Goal: Transaction & Acquisition: Book appointment/travel/reservation

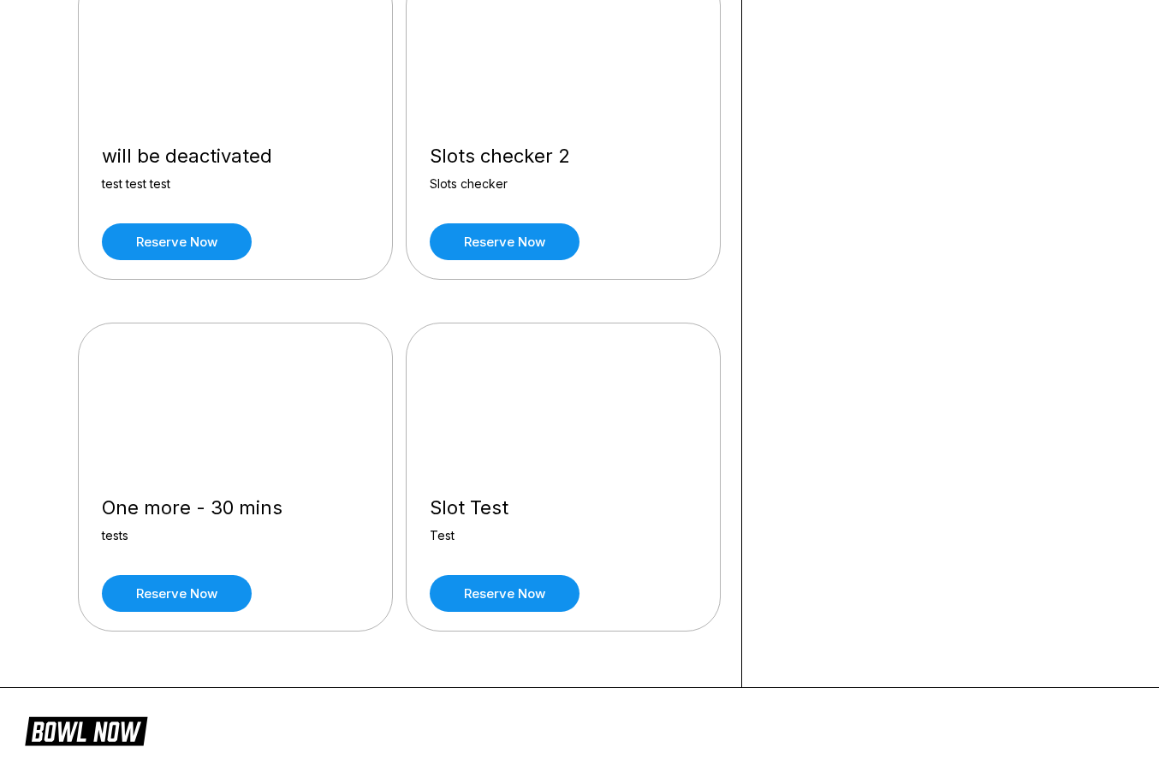
scroll to position [2669, 0]
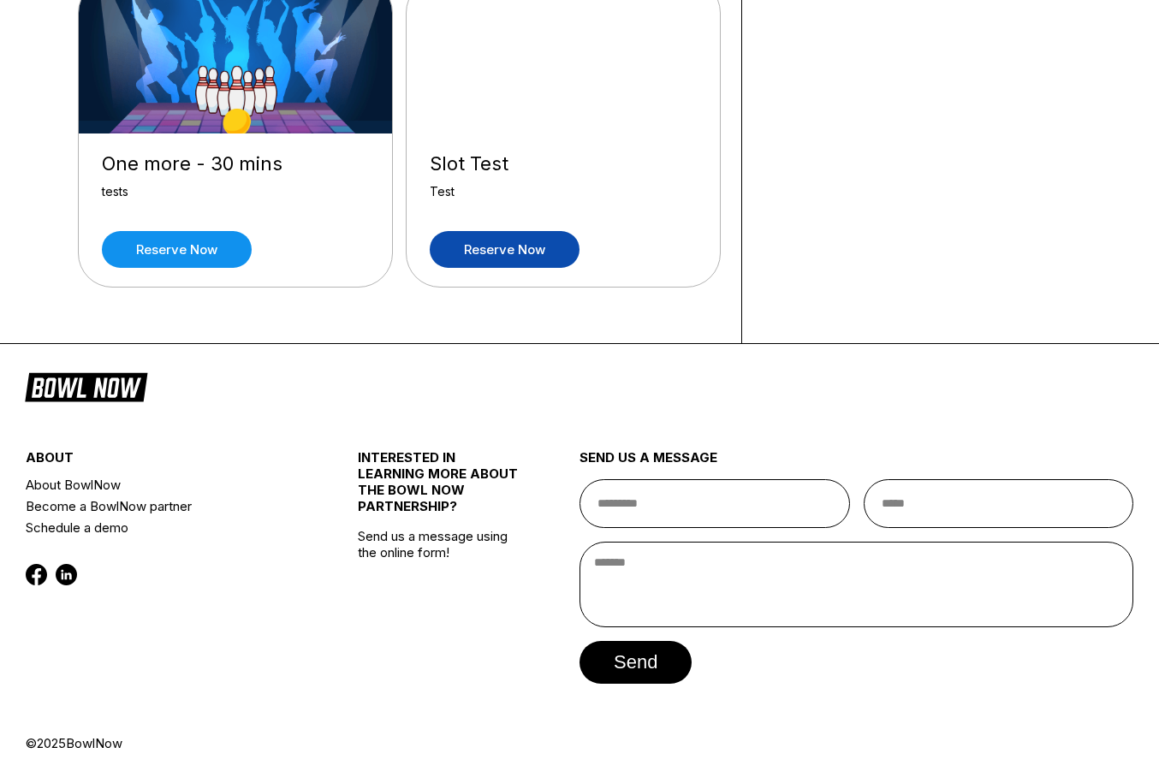
click at [469, 235] on link "Reserve now" at bounding box center [505, 249] width 150 height 37
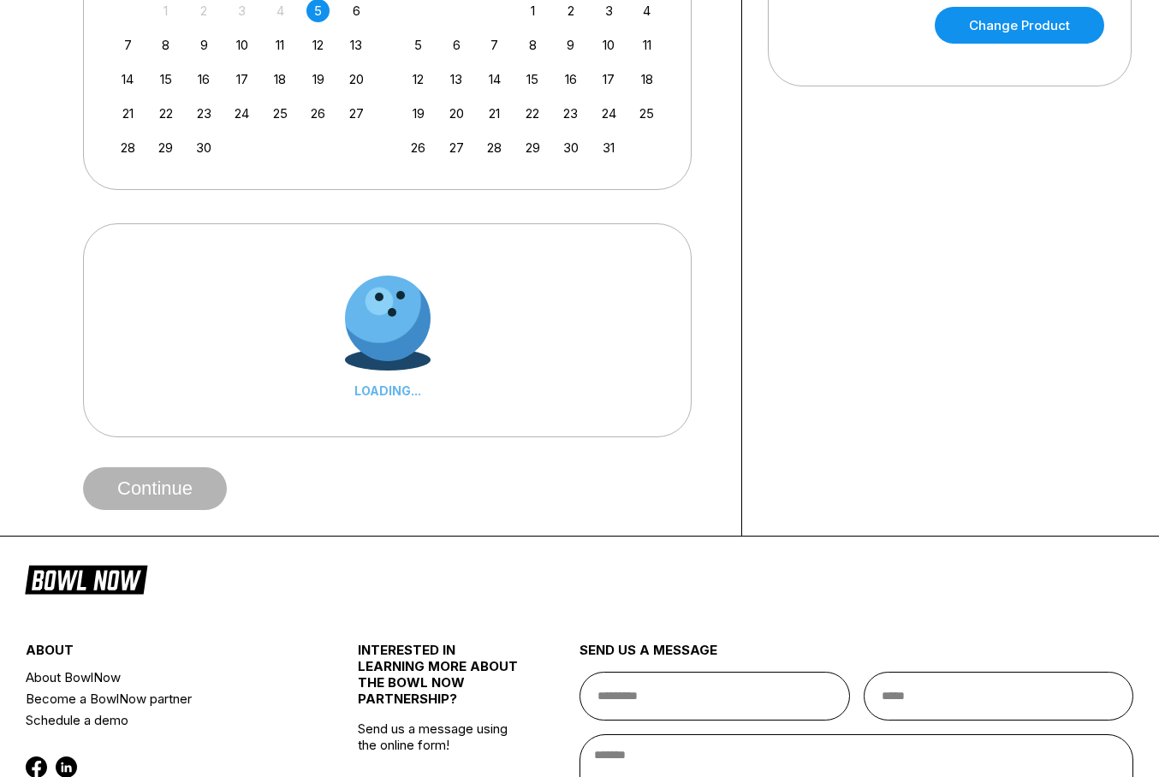
scroll to position [475, 0]
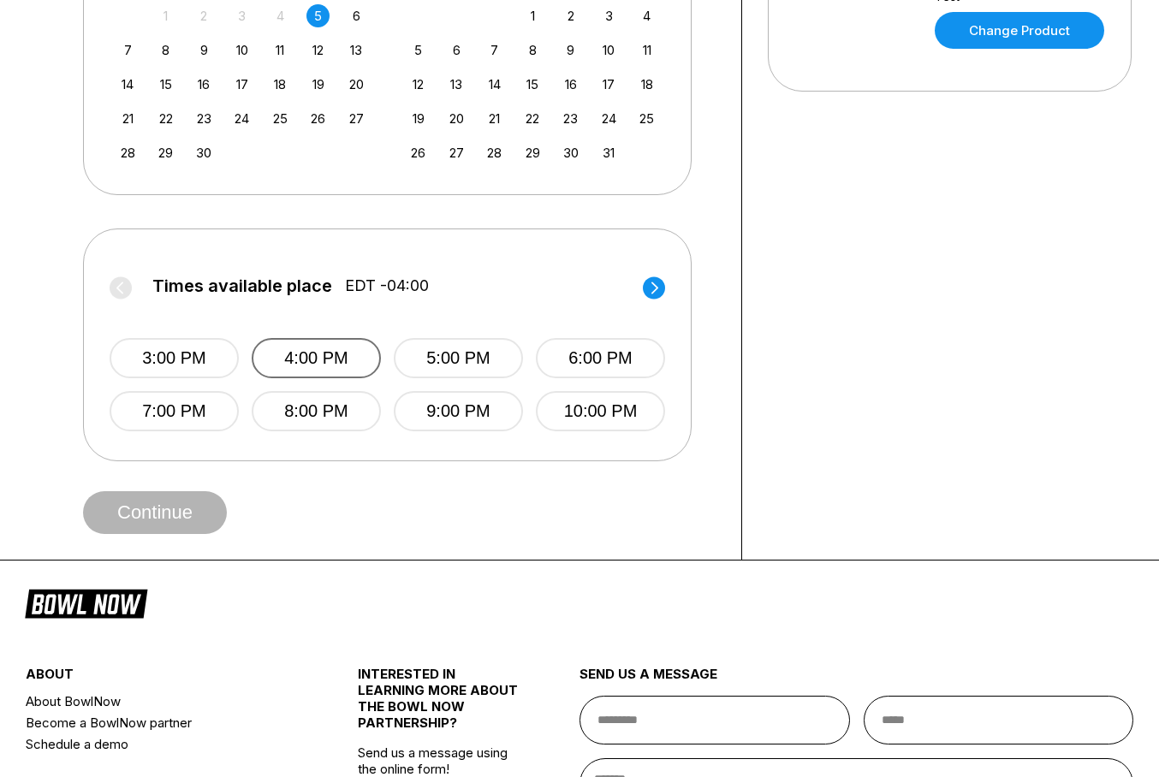
click at [342, 376] on button "4:00 PM" at bounding box center [316, 358] width 129 height 40
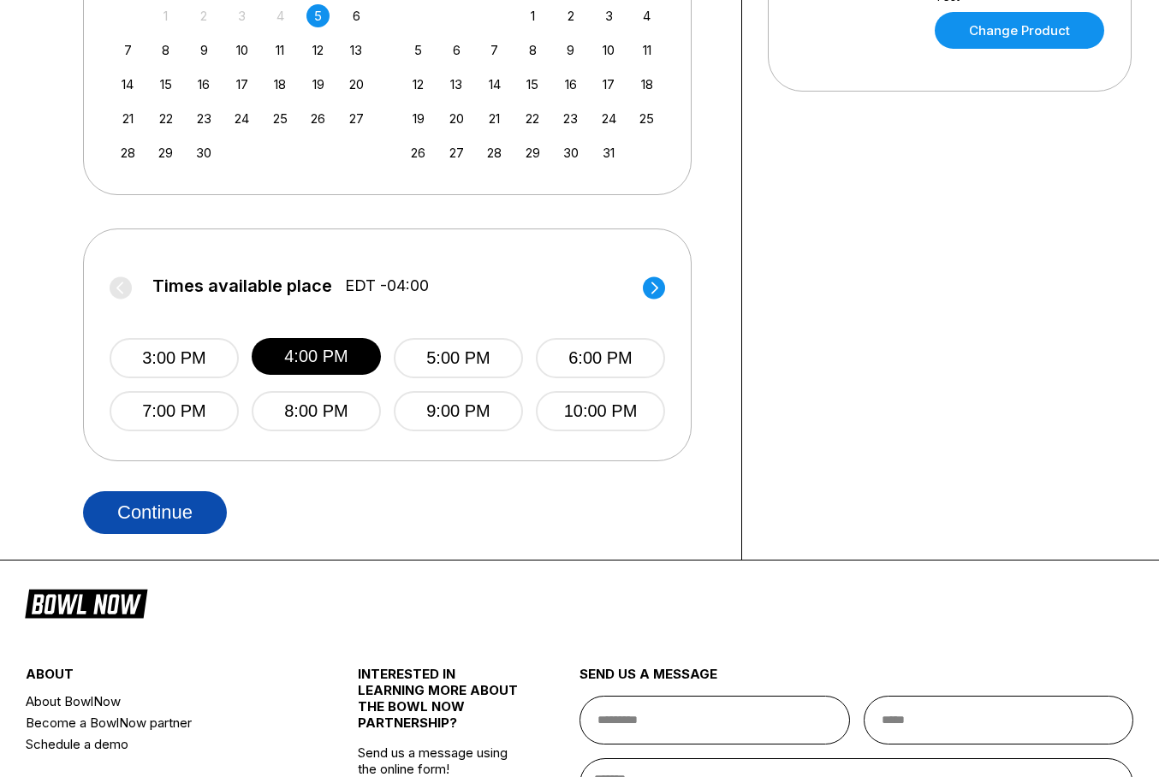
click at [190, 534] on button "Continue" at bounding box center [155, 512] width 144 height 43
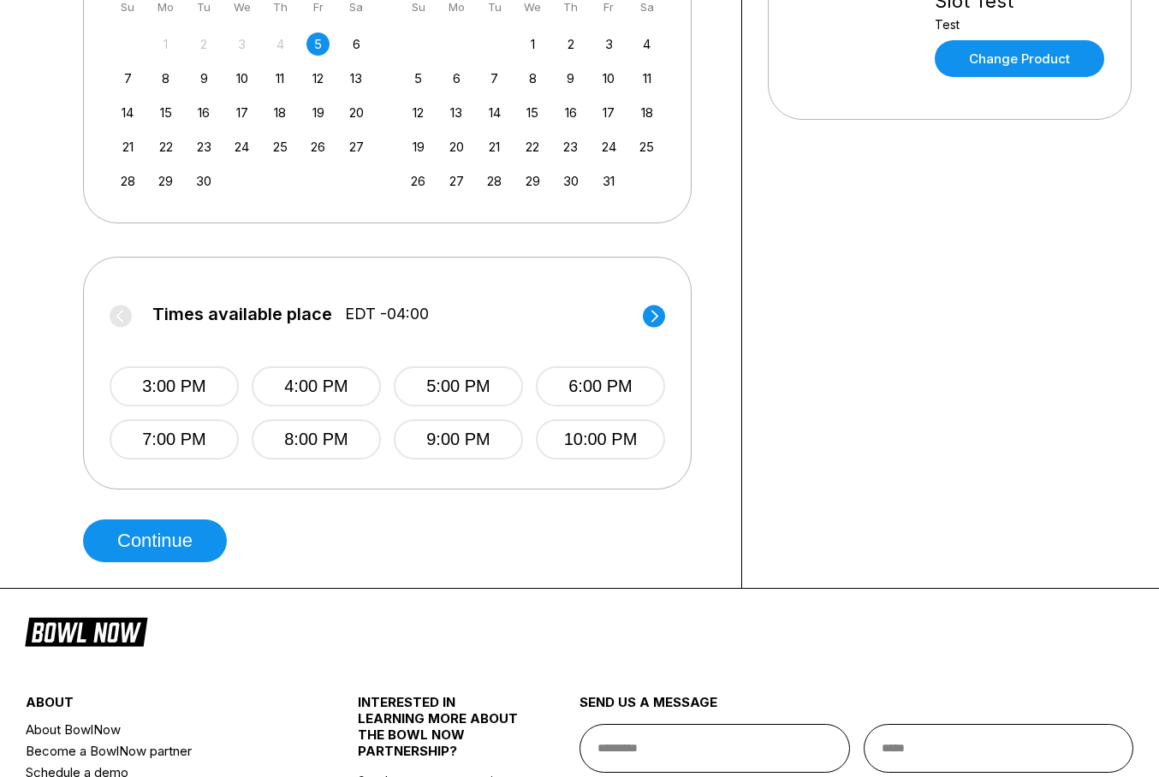
scroll to position [520, 0]
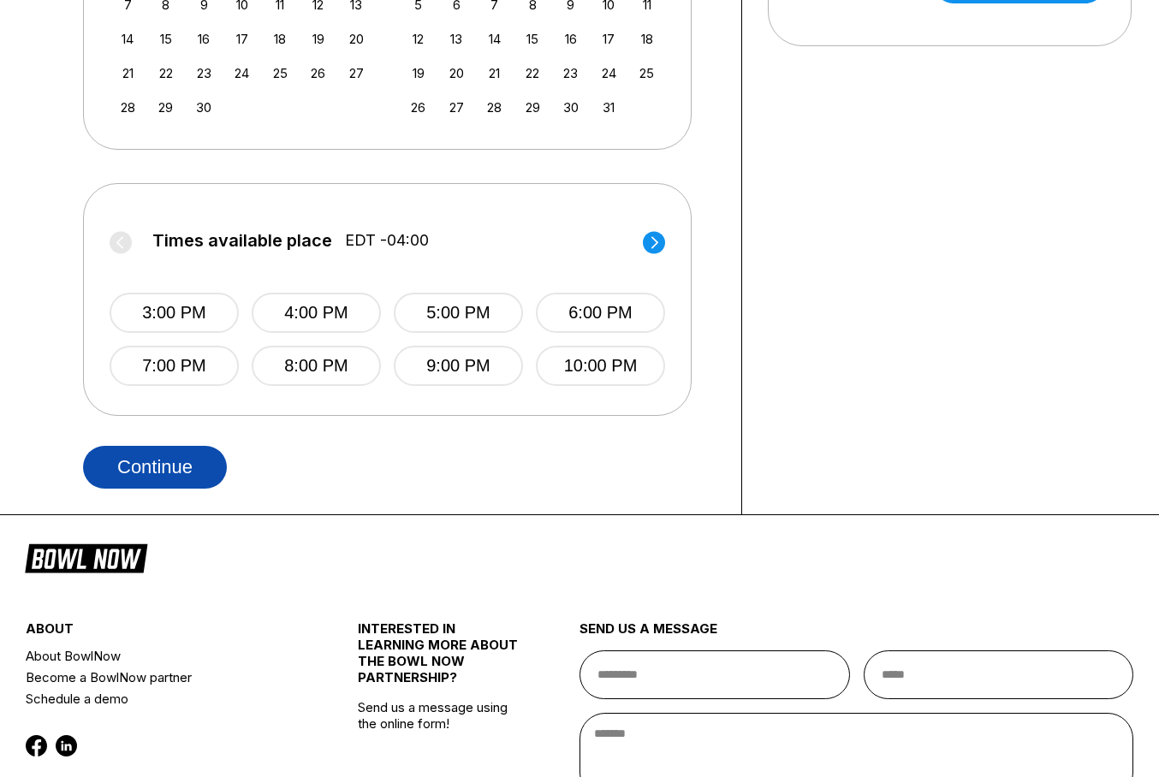
click at [179, 483] on button "Continue" at bounding box center [155, 467] width 144 height 43
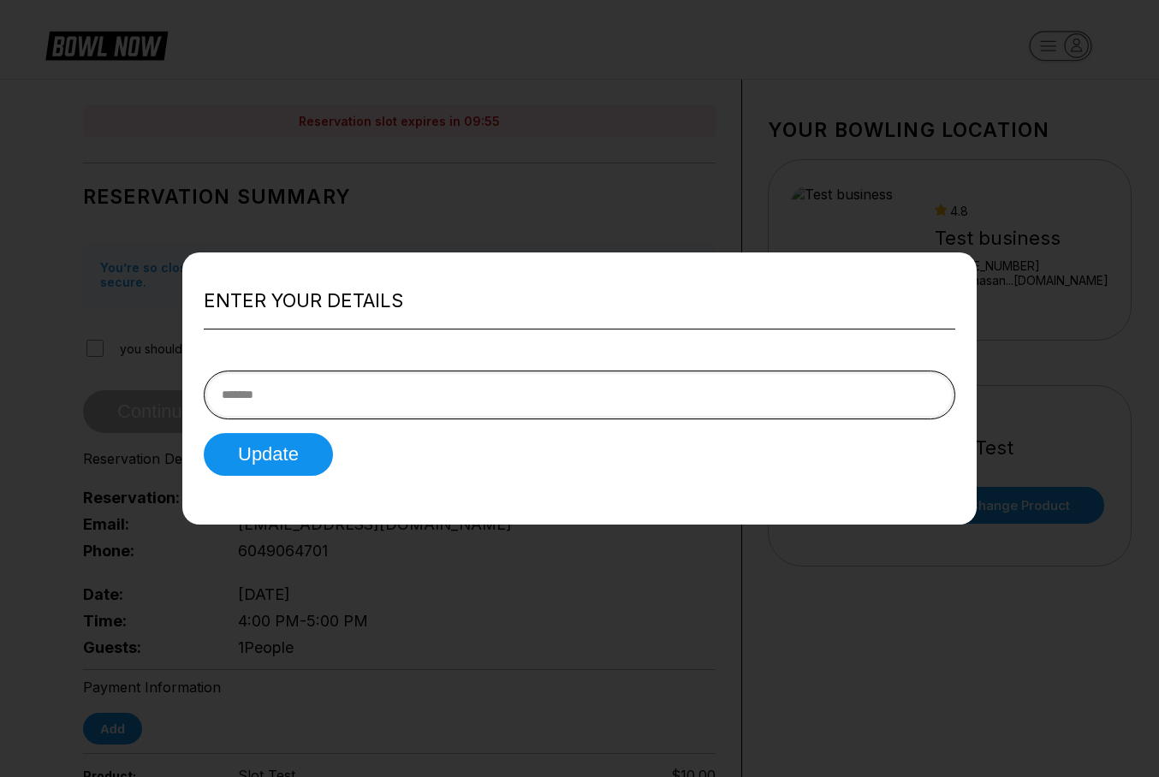
click at [300, 402] on input "text" at bounding box center [579, 395] width 751 height 49
type input "********"
click at [264, 454] on button "Update" at bounding box center [268, 454] width 129 height 43
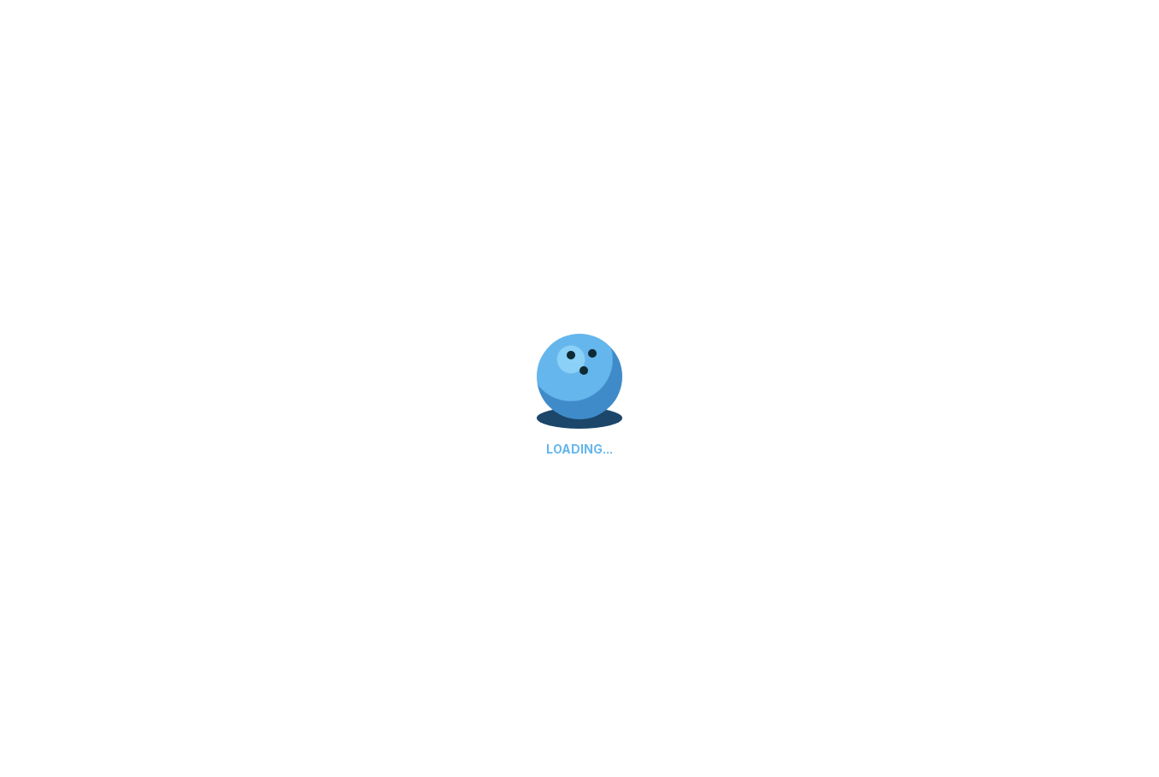
scroll to position [520, 0]
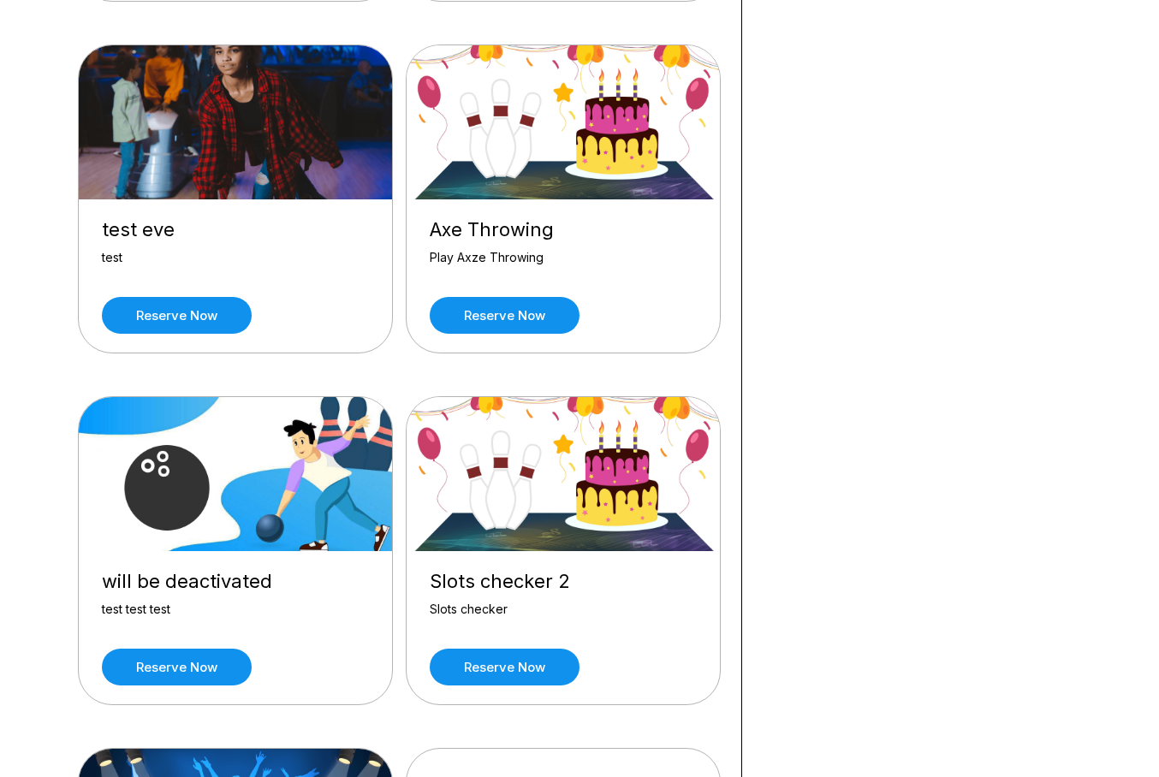
scroll to position [1900, 0]
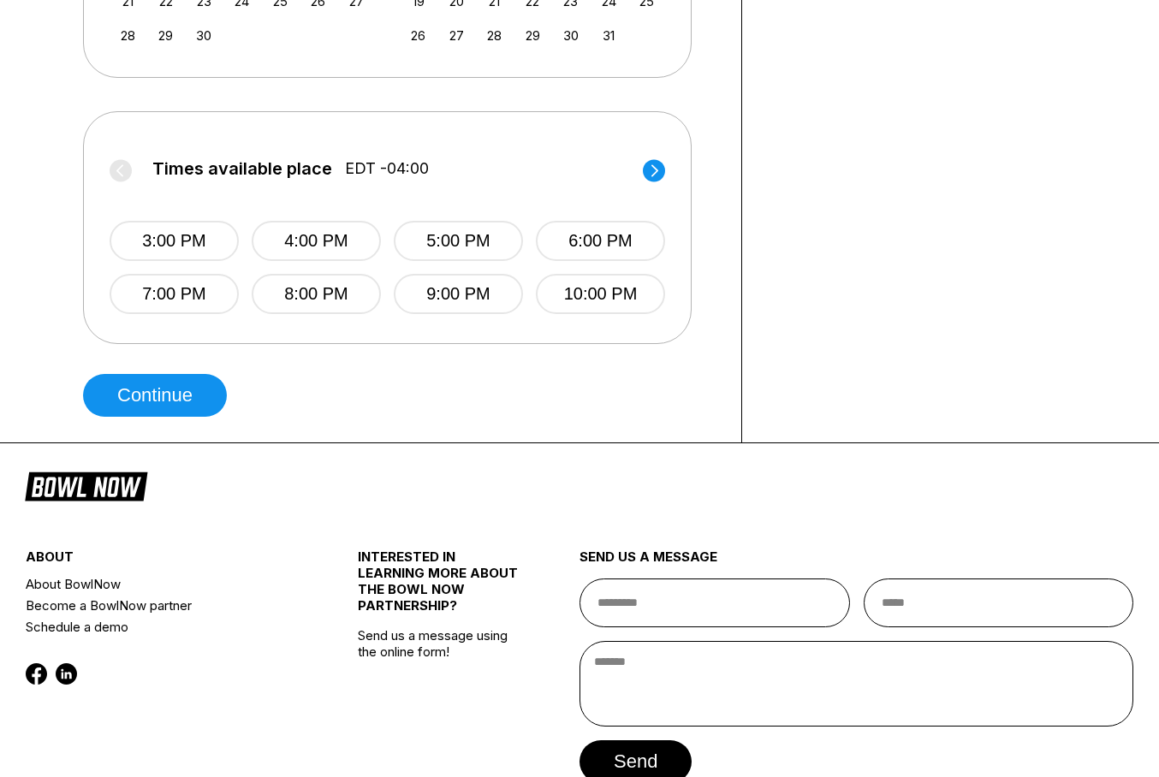
scroll to position [584, 0]
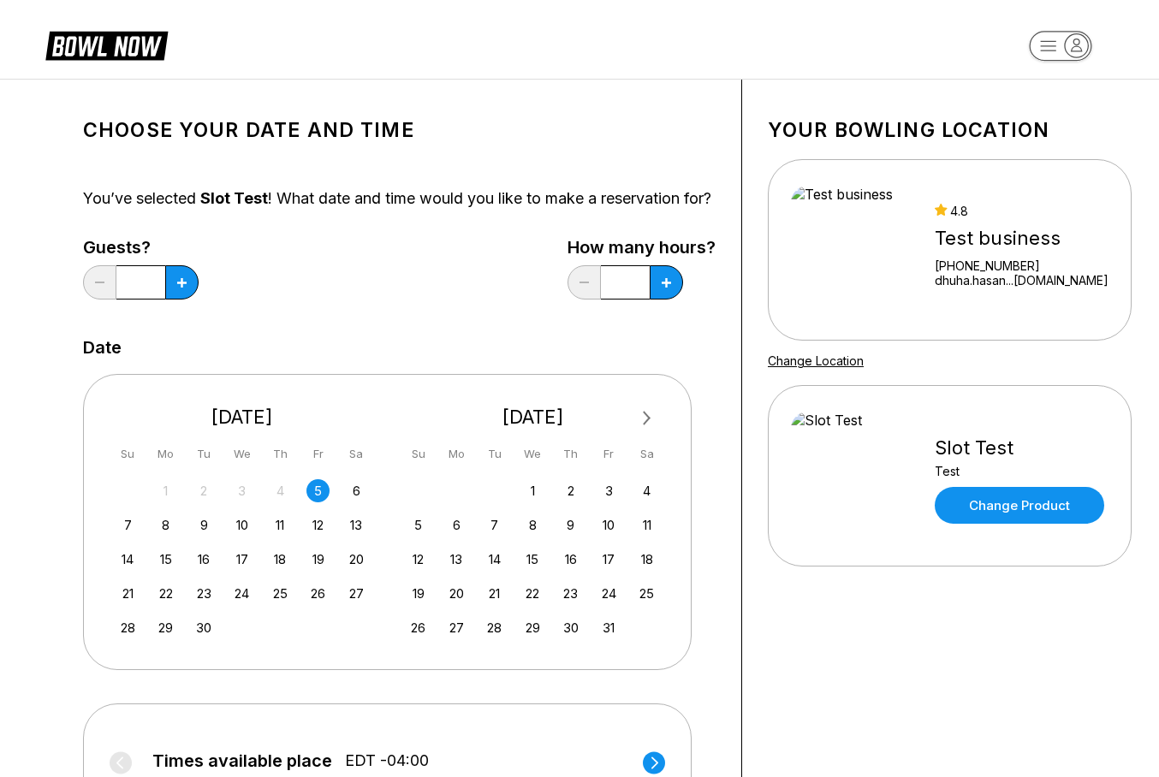
scroll to position [710, 0]
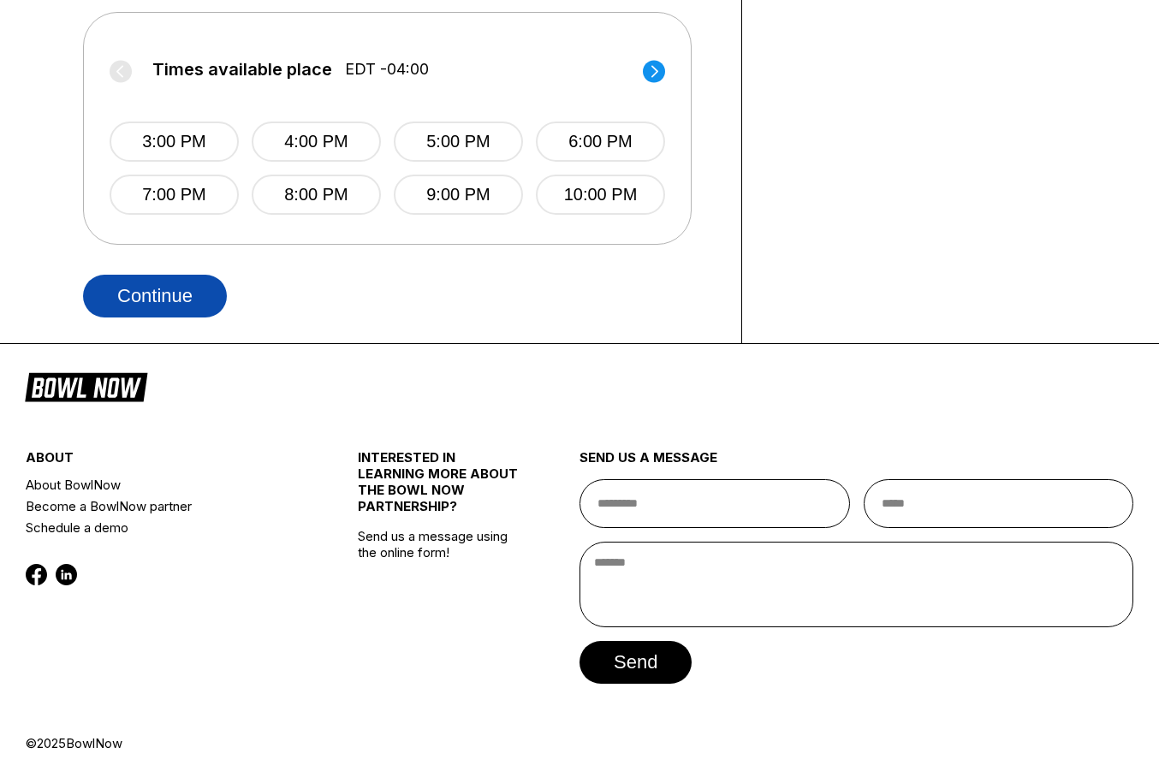
click at [196, 296] on button "Continue" at bounding box center [155, 296] width 144 height 43
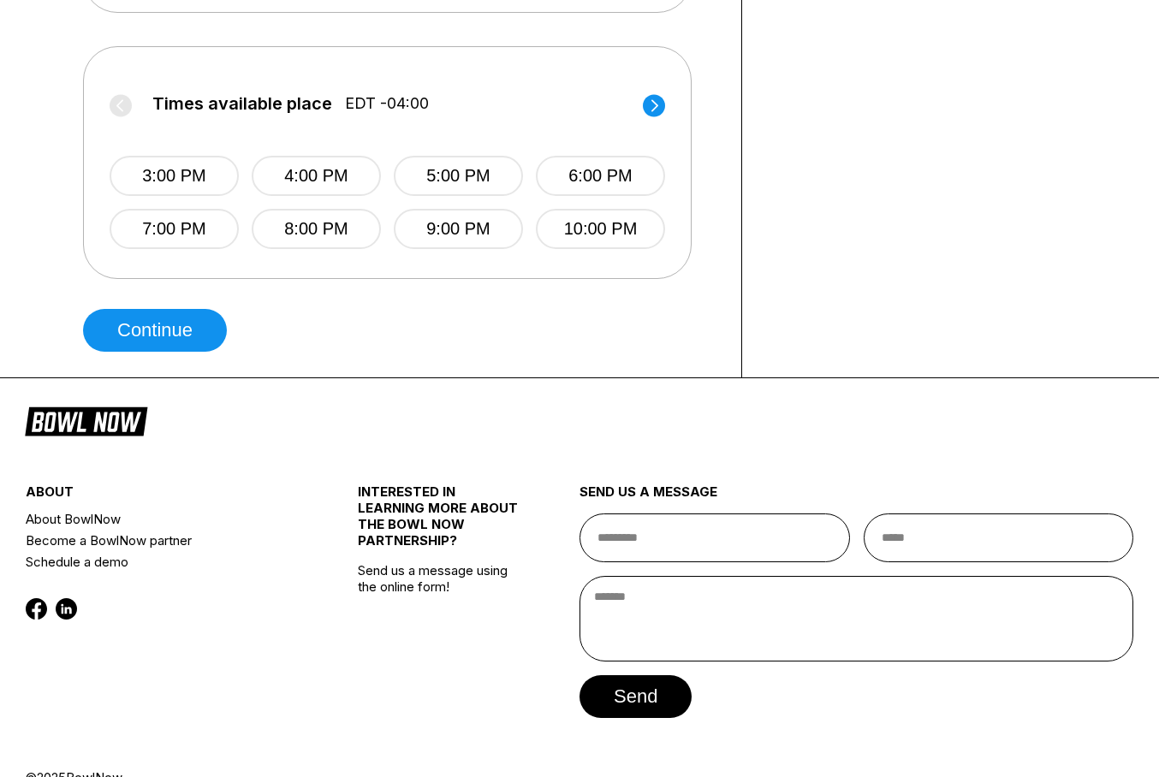
scroll to position [710, 0]
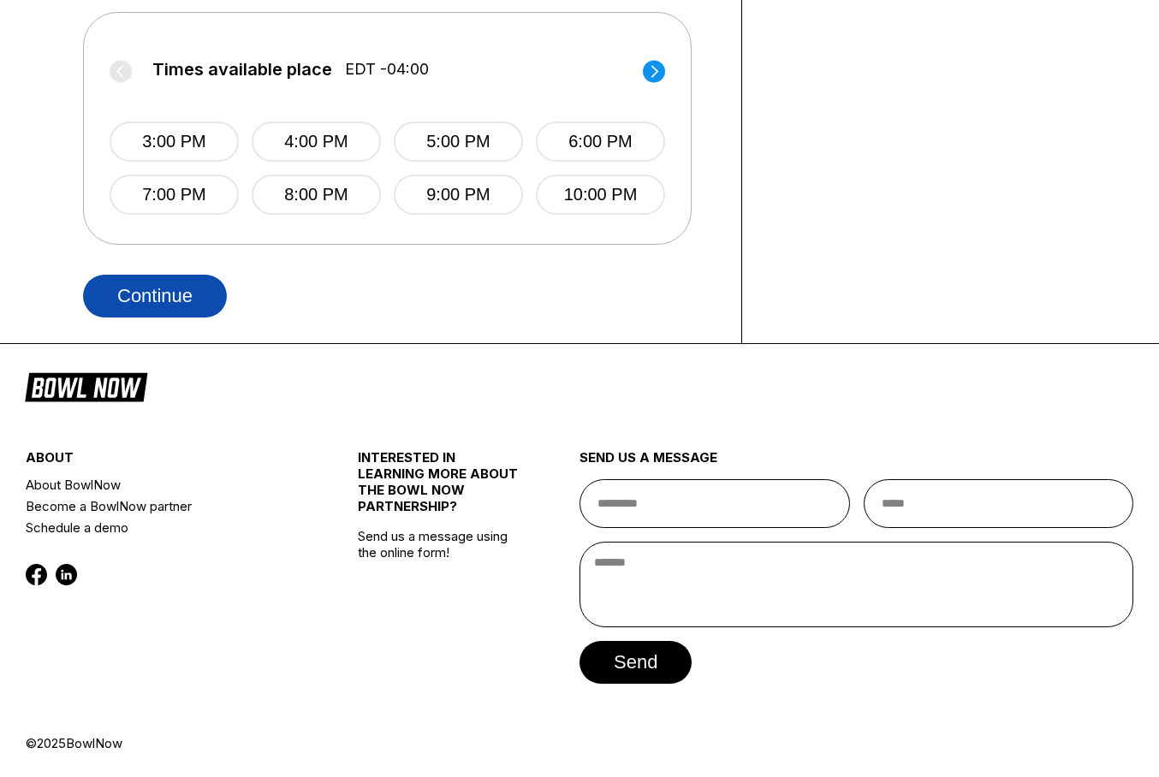
click at [173, 302] on button "Continue" at bounding box center [155, 296] width 144 height 43
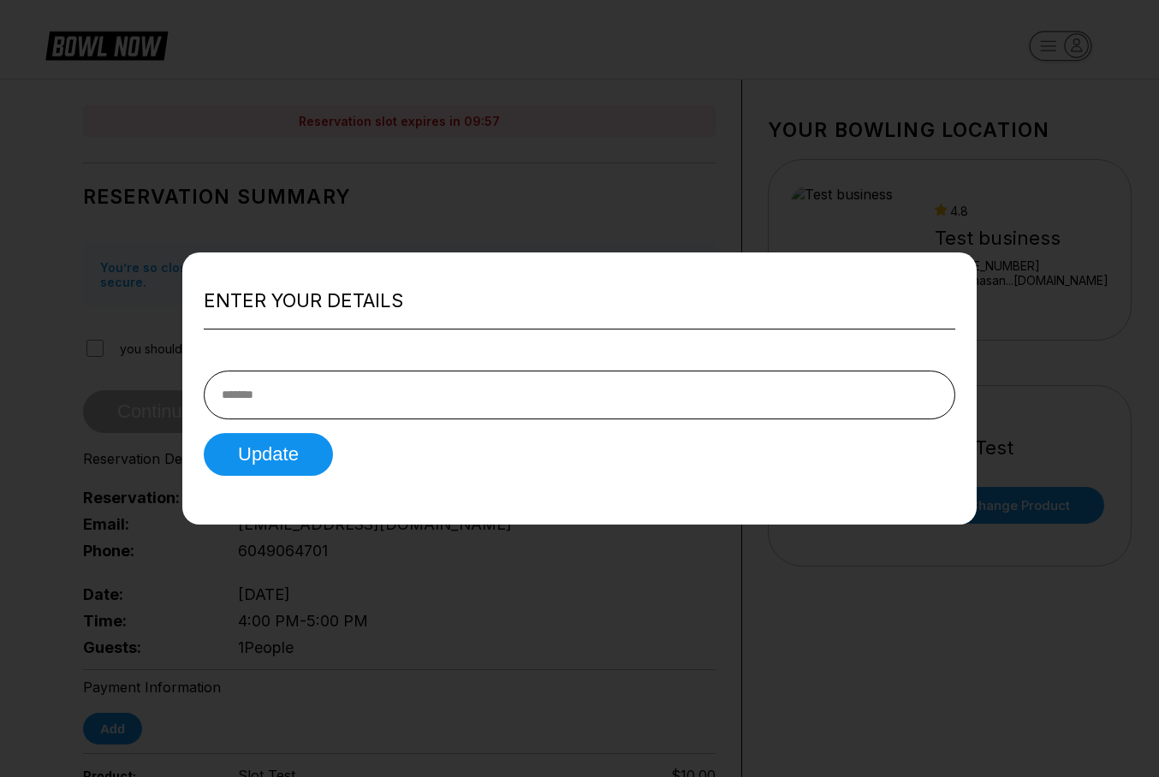
click at [996, 148] on div at bounding box center [579, 388] width 1159 height 777
click at [464, 412] on input "text" at bounding box center [579, 395] width 751 height 49
type input "******"
click at [251, 456] on button "Update" at bounding box center [268, 454] width 129 height 43
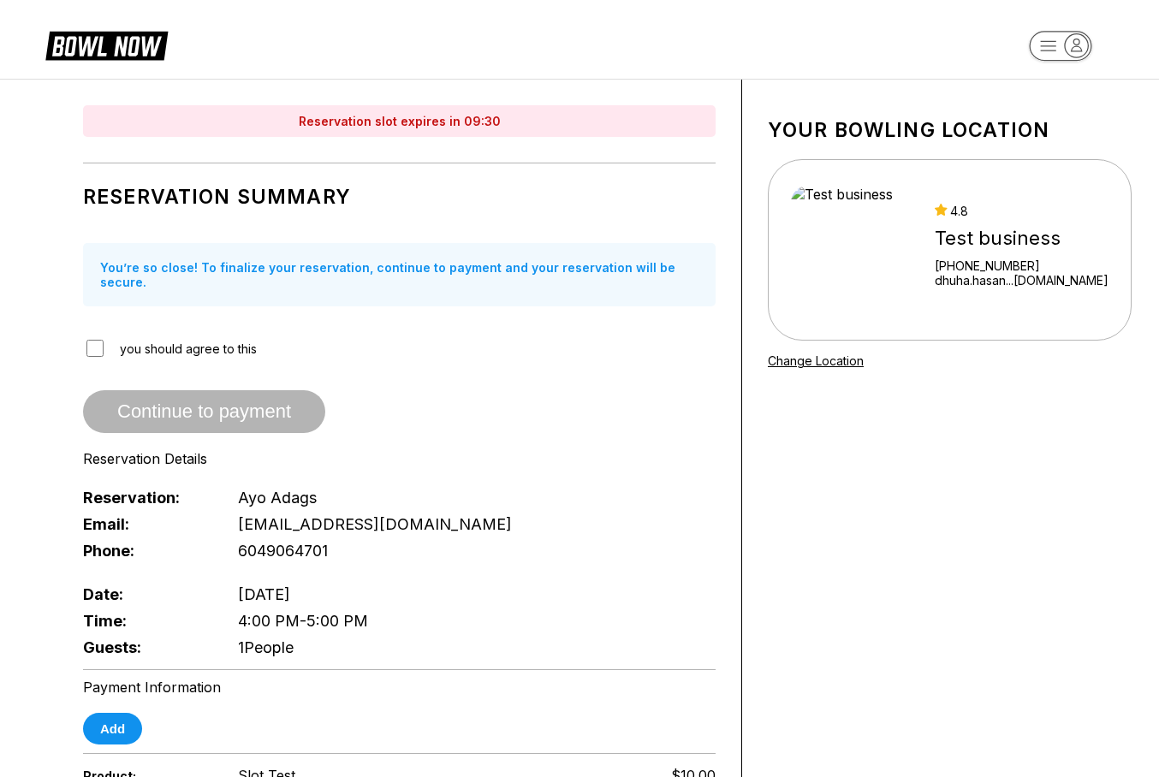
click at [662, 246] on div "You’re so close! To finalize your reservation, continue to payment and your res…" at bounding box center [399, 274] width 632 height 63
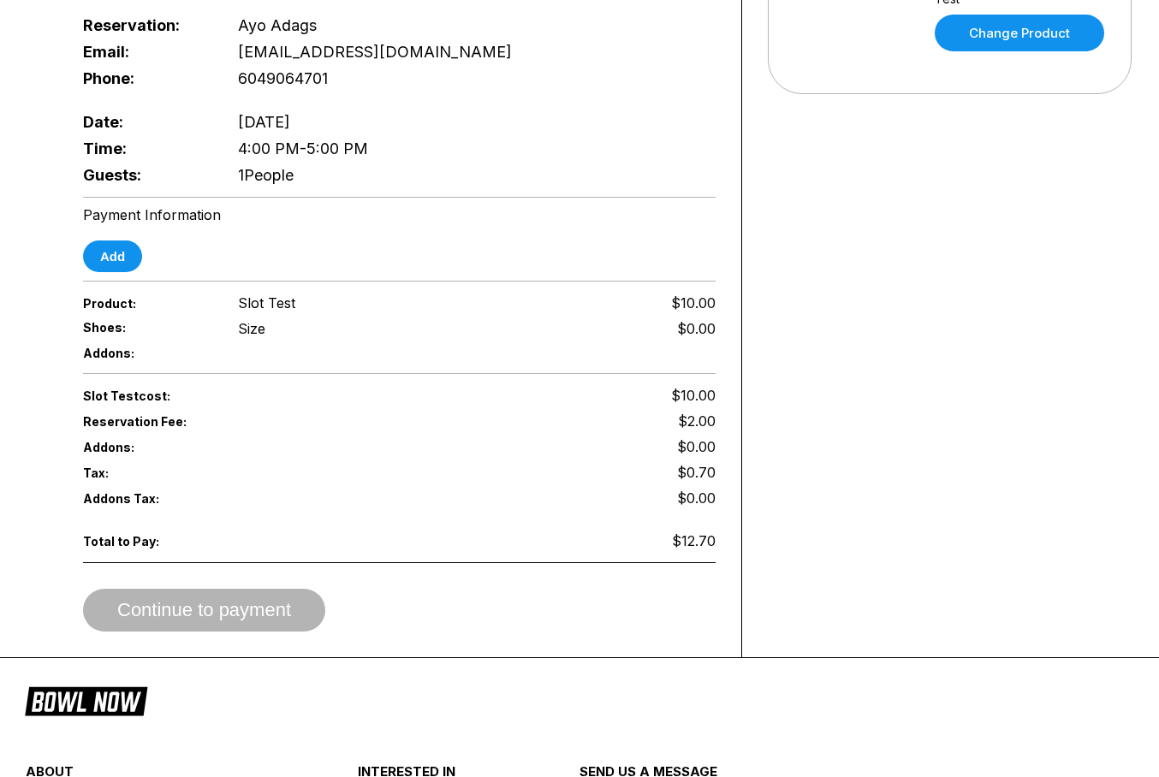
scroll to position [570, 0]
